Goal: Find specific page/section: Find specific page/section

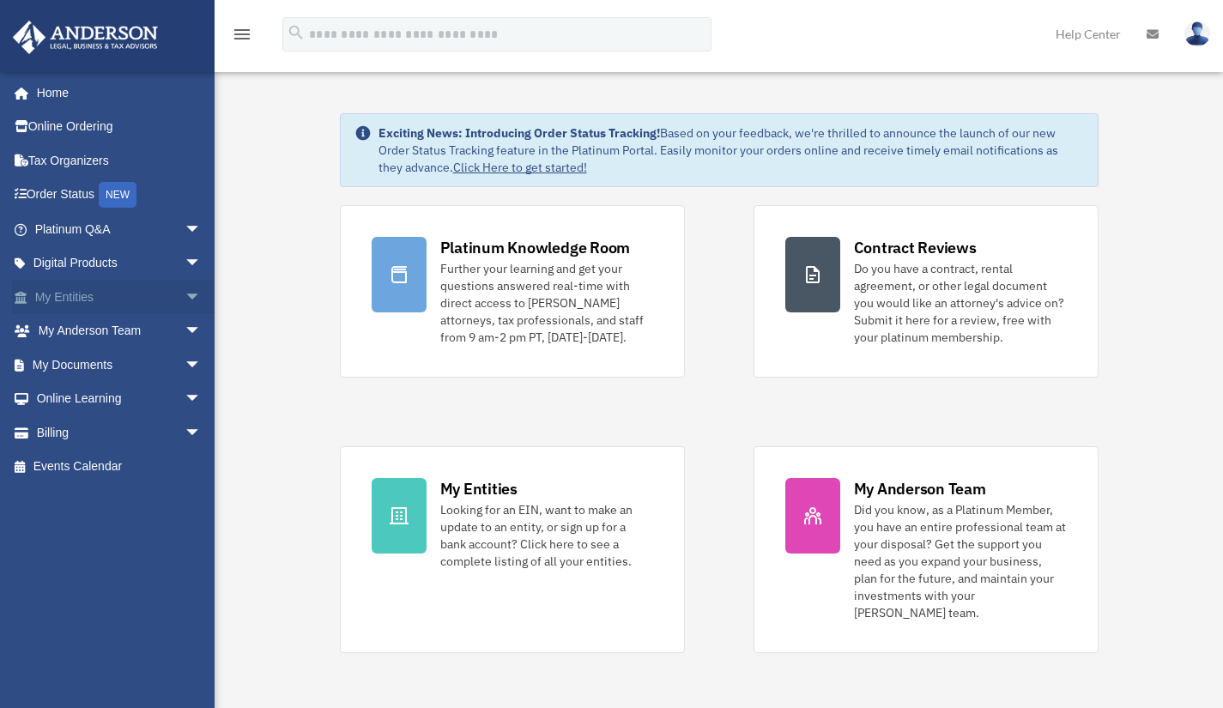
click at [76, 296] on link "My Entities arrow_drop_down" at bounding box center [119, 297] width 215 height 34
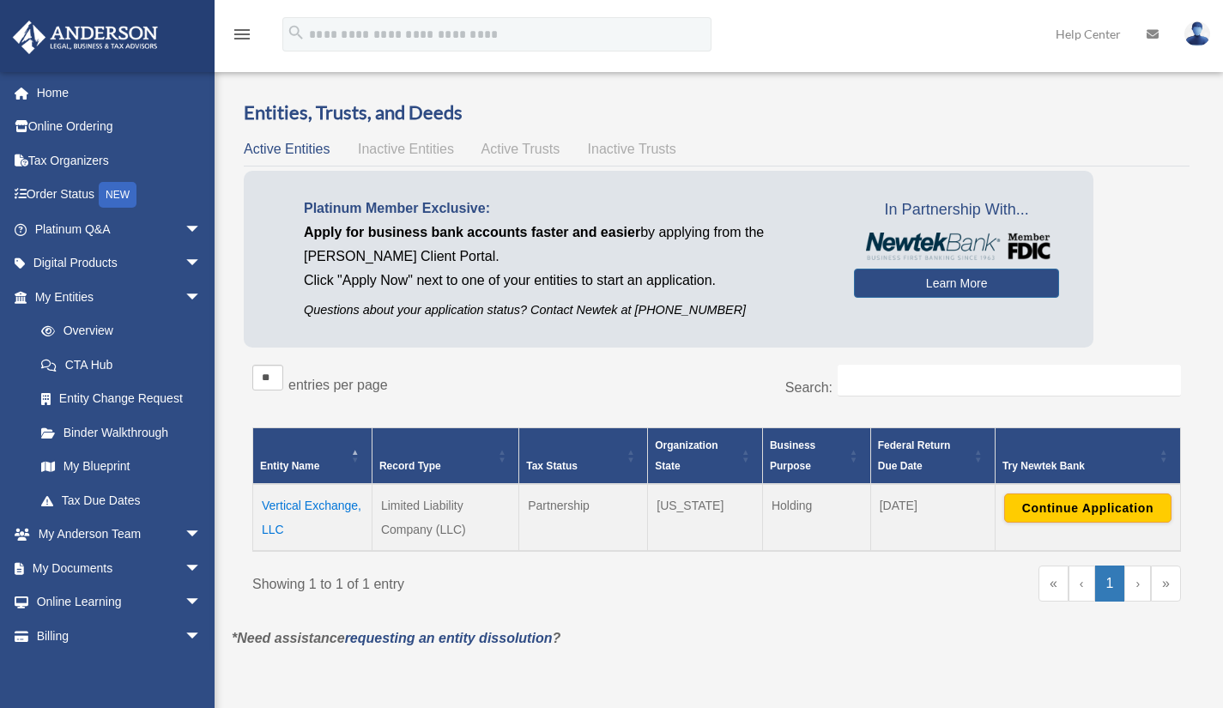
click at [542, 153] on span "Active Trusts" at bounding box center [521, 149] width 79 height 15
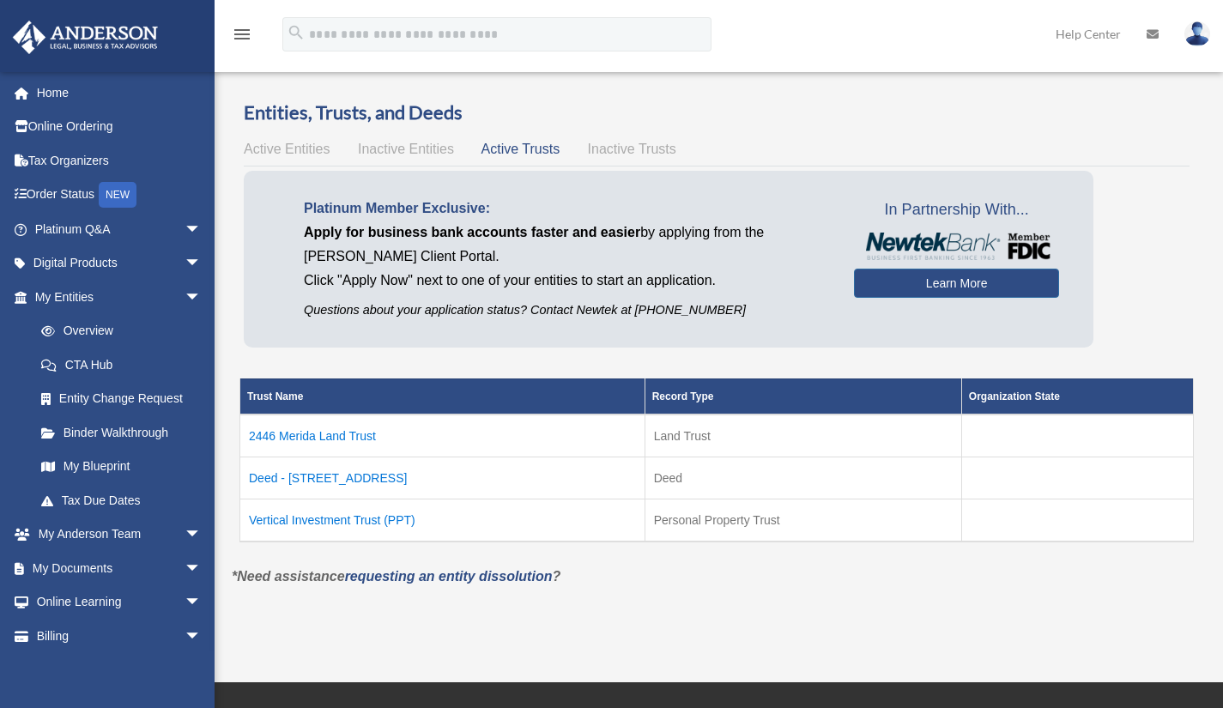
click at [329, 517] on td "Vertical Investment Trust (PPT)" at bounding box center [442, 520] width 405 height 43
